Goal: Communication & Community: Connect with others

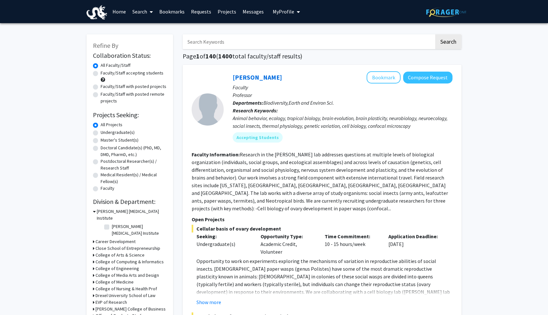
click at [279, 11] on span "My Profile" at bounding box center [283, 11] width 21 height 6
click at [295, 34] on span "View Profile" at bounding box center [312, 36] width 39 height 7
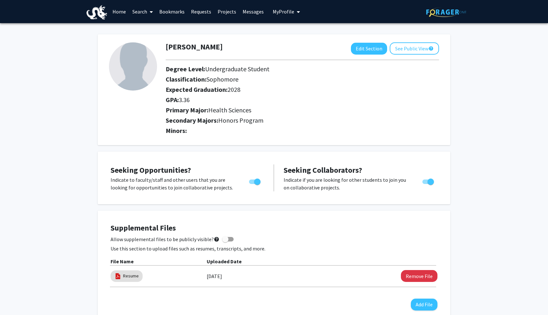
click at [208, 11] on link "Requests" at bounding box center [201, 11] width 27 height 22
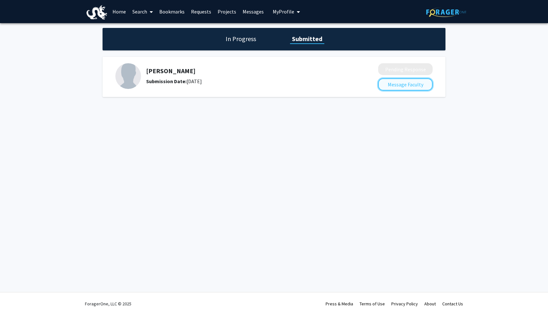
click at [401, 83] on button "Message Faculty" at bounding box center [405, 84] width 55 height 12
